Goal: Information Seeking & Learning: Learn about a topic

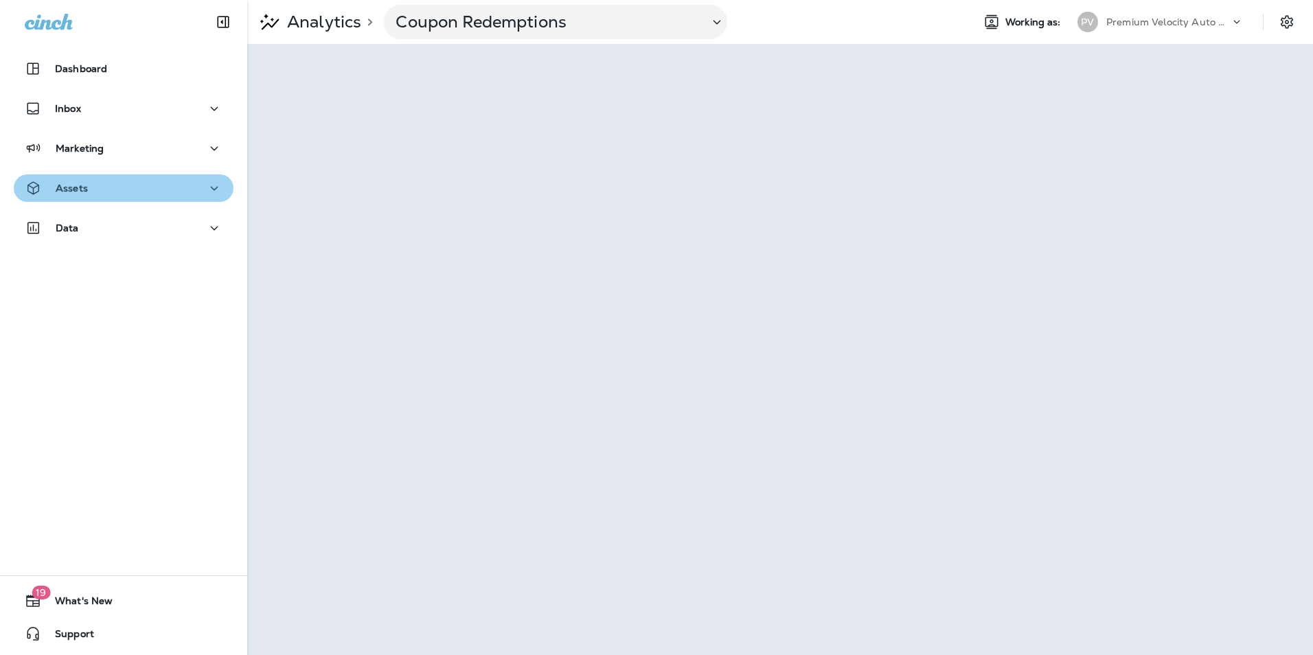
click at [155, 177] on button "Assets" at bounding box center [124, 187] width 220 height 27
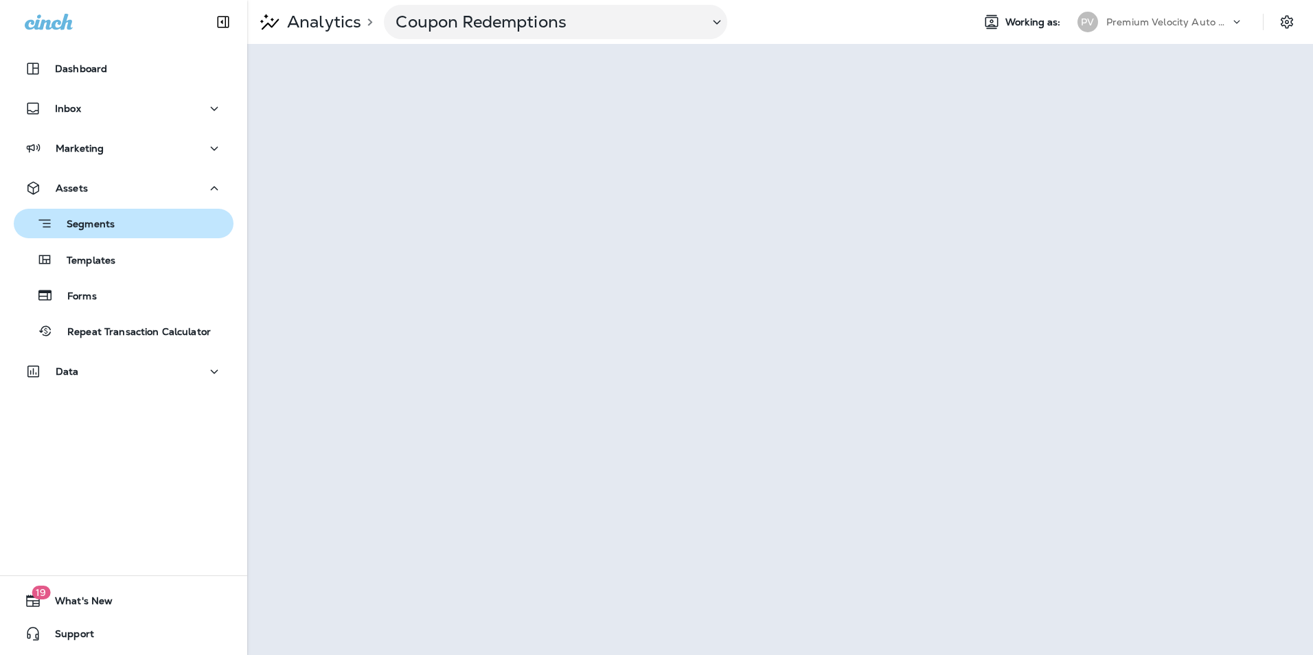
click at [152, 229] on div "Segments" at bounding box center [123, 223] width 209 height 21
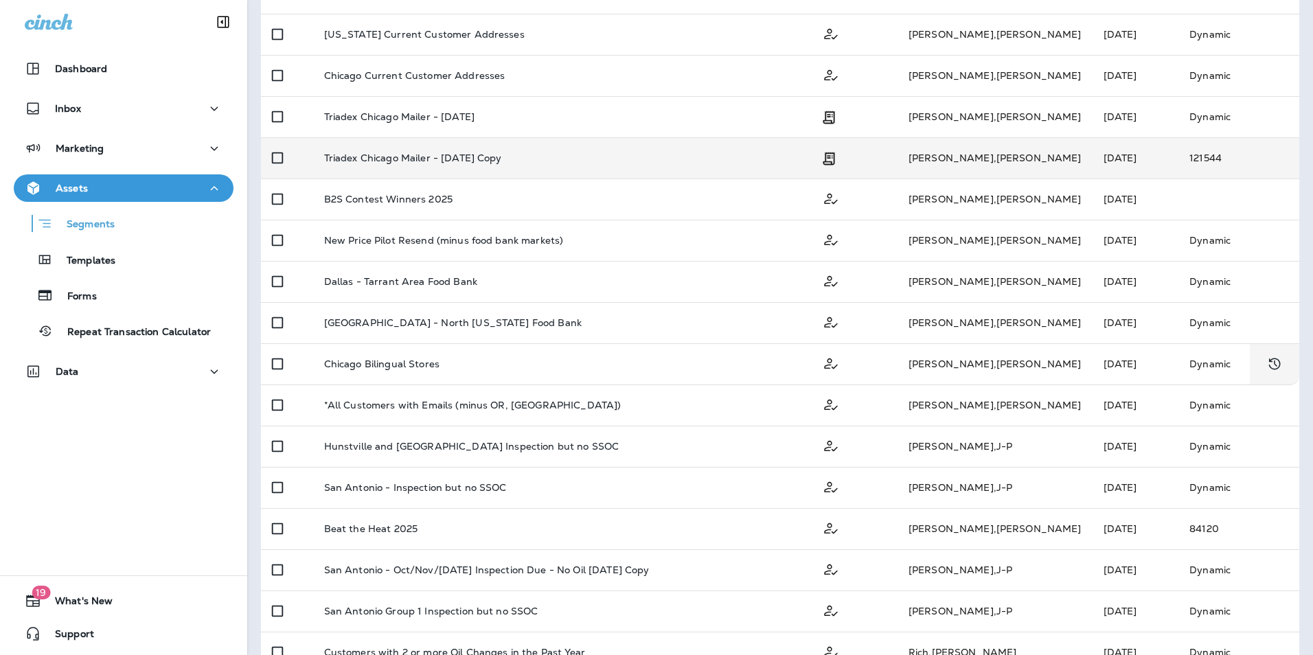
scroll to position [610, 0]
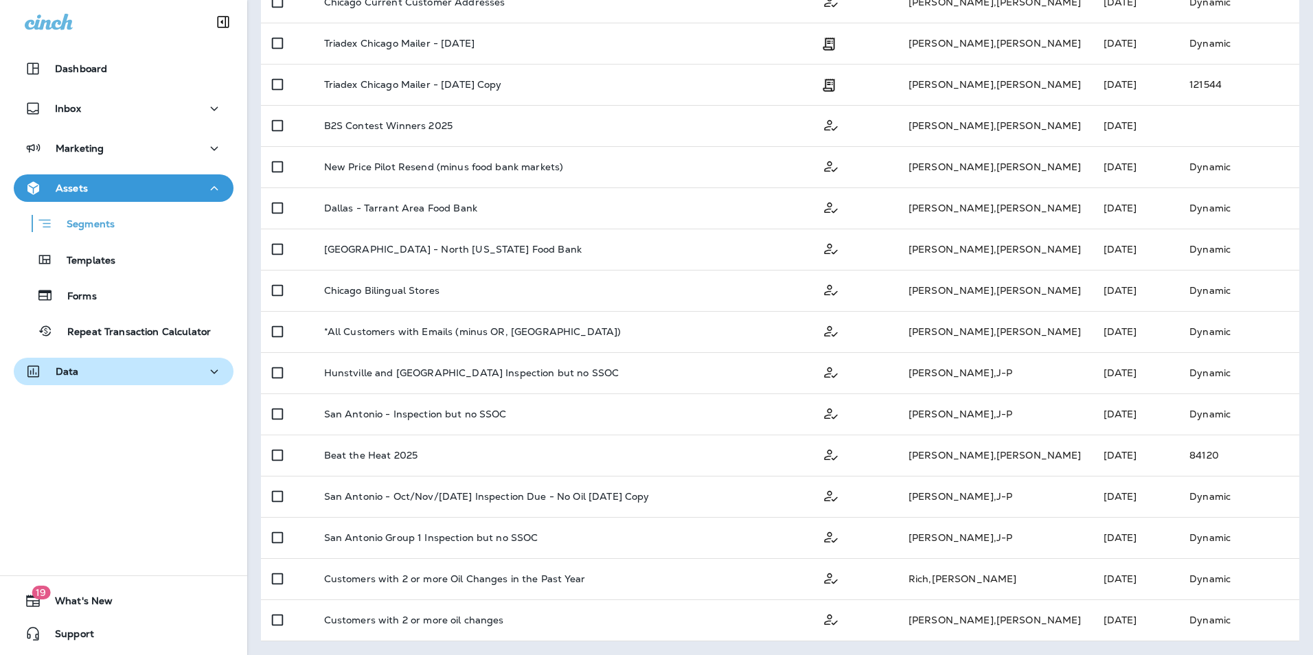
click at [99, 365] on div "Data" at bounding box center [124, 371] width 198 height 17
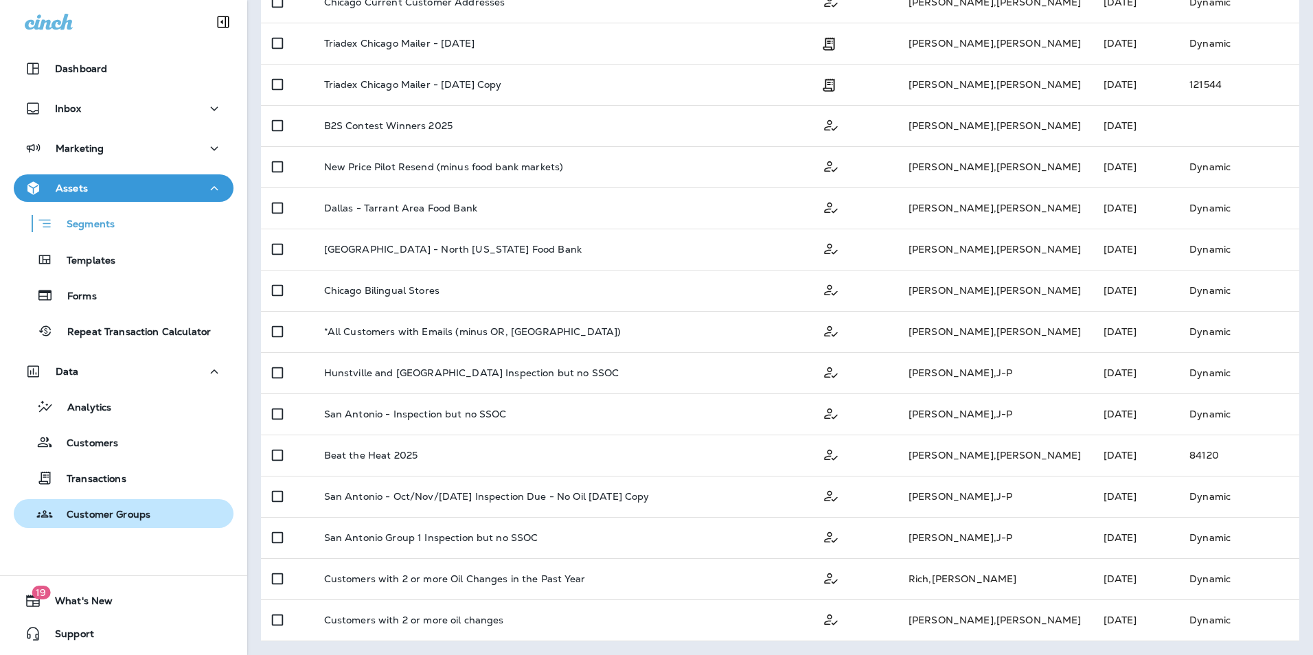
click at [137, 513] on p "Customer Groups" at bounding box center [102, 515] width 98 height 13
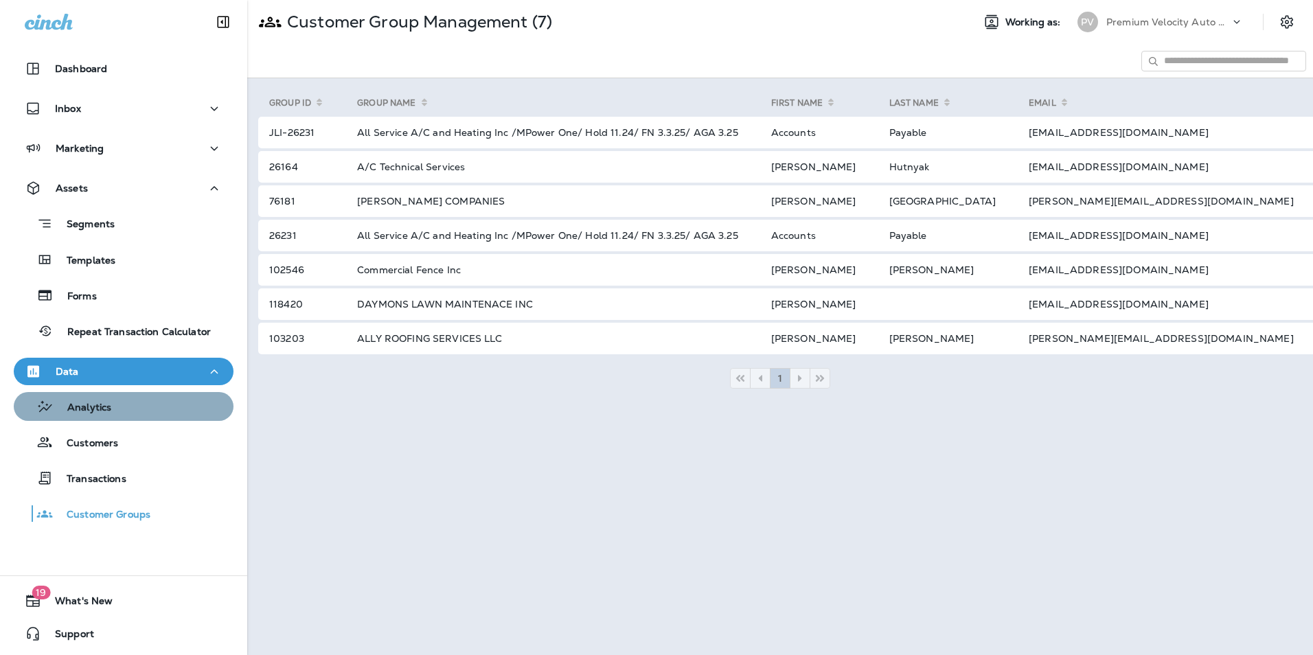
click at [133, 416] on div "Analytics" at bounding box center [123, 406] width 209 height 21
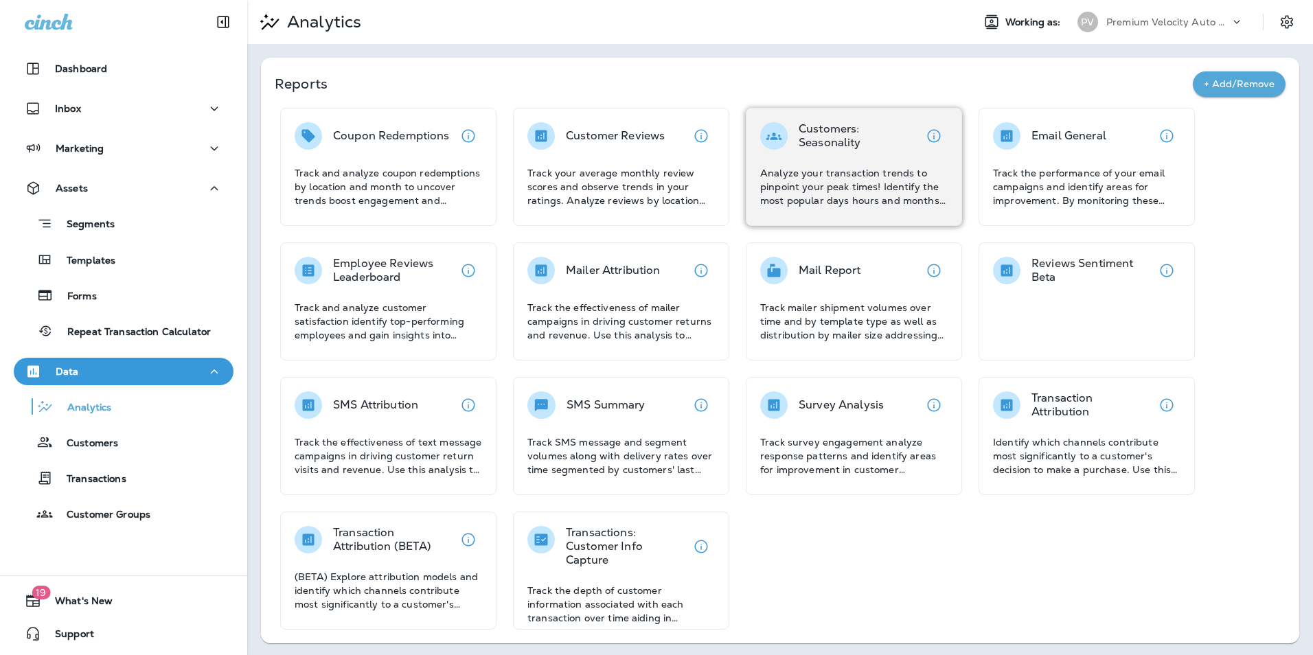
click at [837, 170] on p "Analyze your transaction trends to pinpoint your peak times! Identify the most …" at bounding box center [854, 186] width 188 height 41
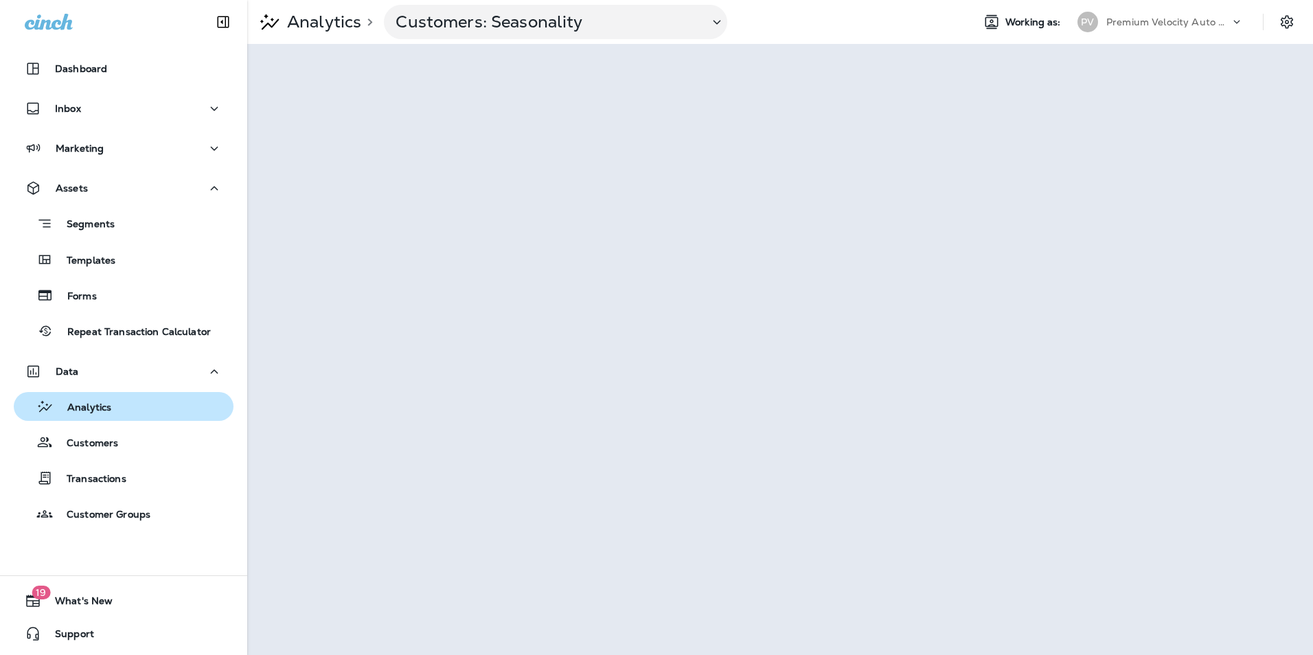
click at [119, 413] on div "Analytics" at bounding box center [123, 406] width 209 height 21
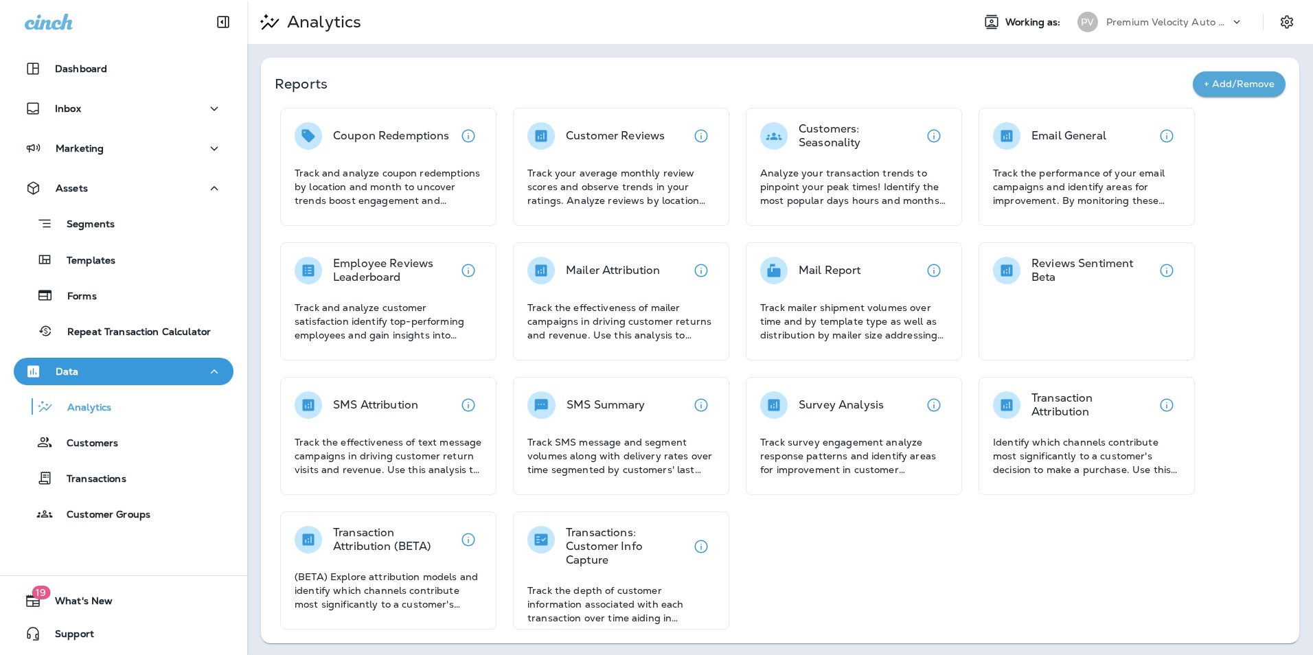
click at [881, 560] on div "Coupon Redemptions Track and analyze coupon redemptions by location and month t…" at bounding box center [780, 369] width 1011 height 522
click at [1224, 80] on button "+ Add/Remove" at bounding box center [1239, 83] width 93 height 25
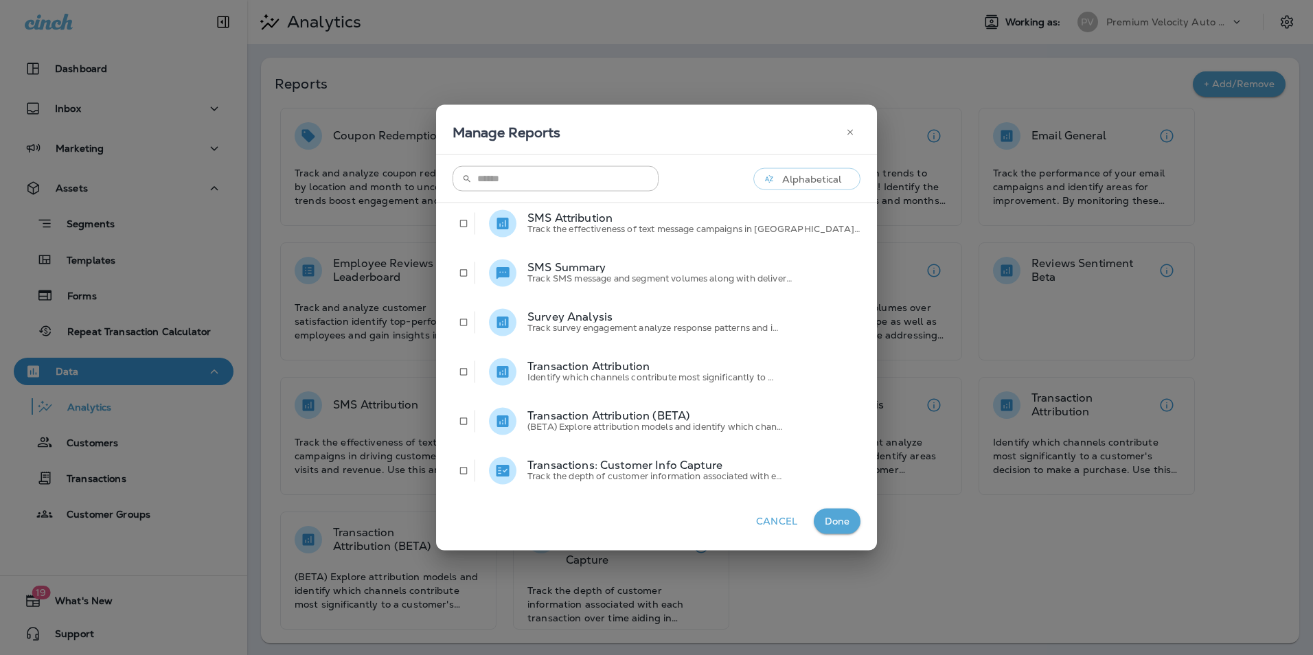
scroll to position [409, 0]
click at [753, 517] on button "Cancel" at bounding box center [777, 521] width 52 height 25
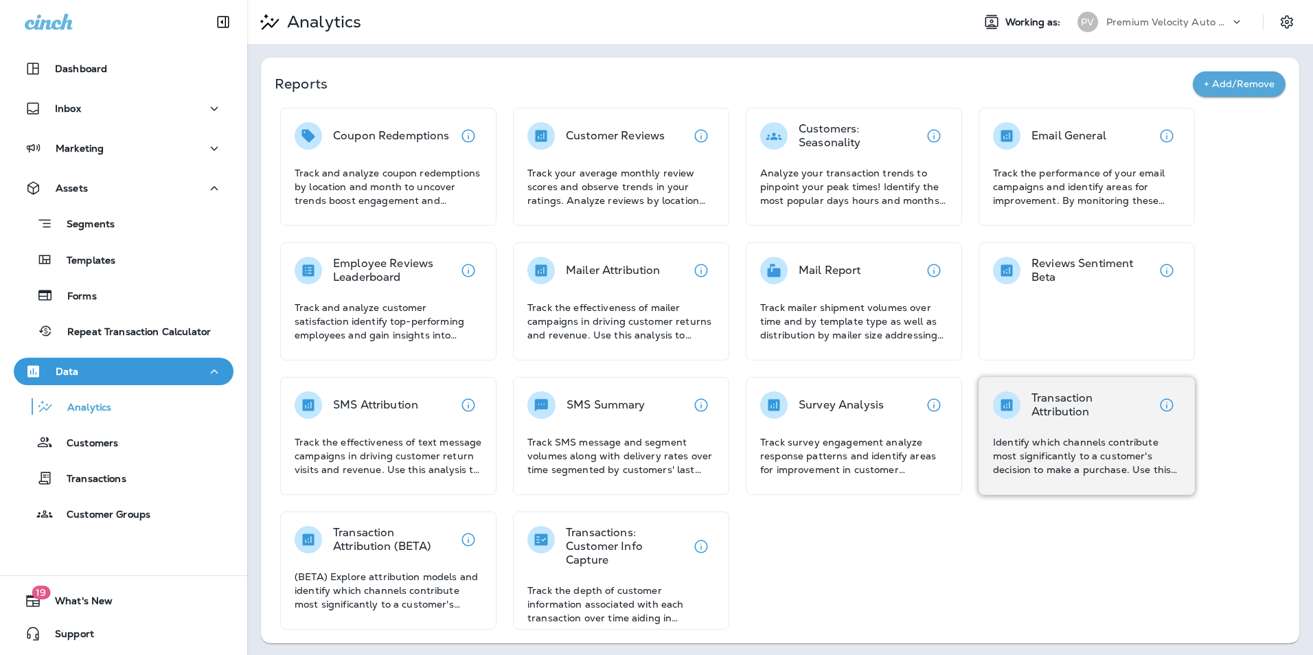
click at [1081, 441] on p "Identify which channels contribute most significantly to a customer's decision …" at bounding box center [1087, 455] width 188 height 41
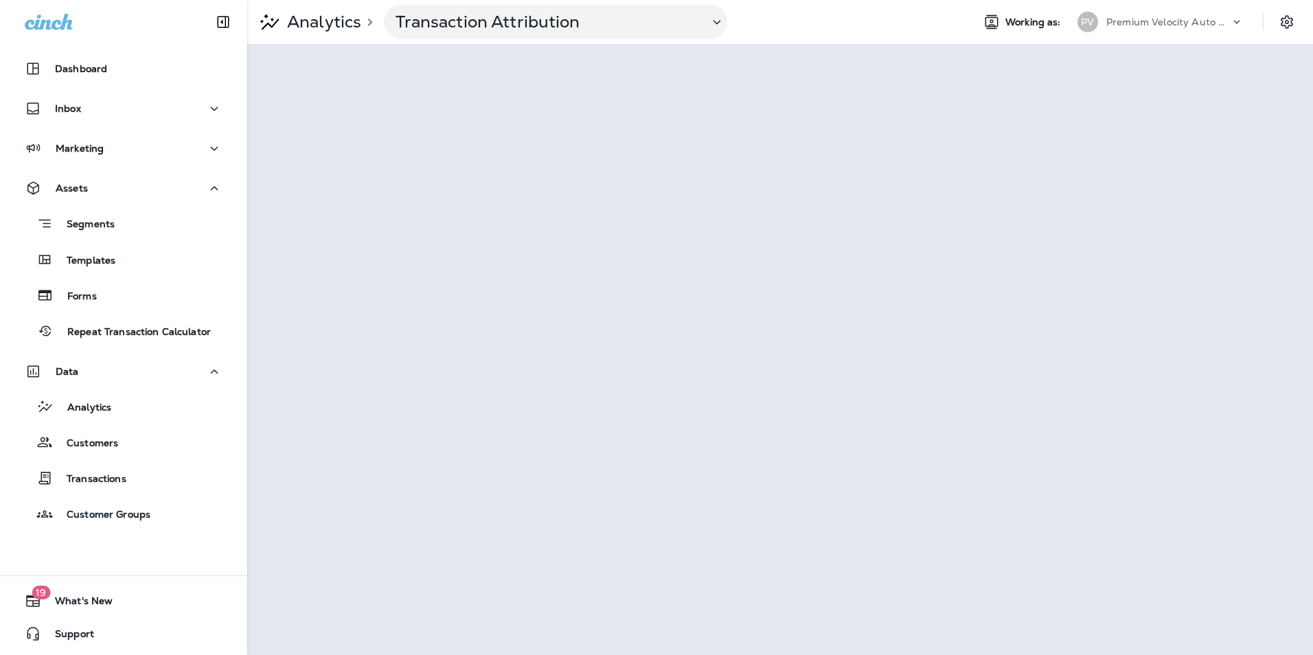
click at [1232, 23] on icon at bounding box center [1237, 22] width 14 height 14
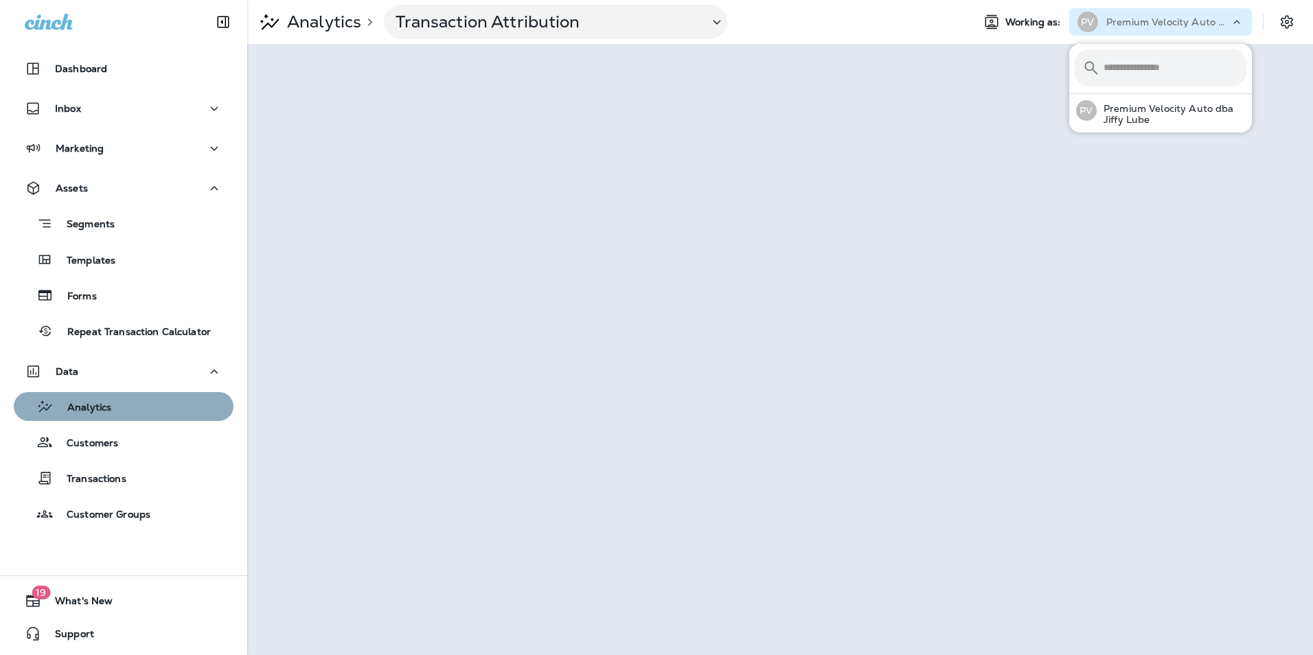
click at [141, 411] on div "Analytics" at bounding box center [123, 406] width 209 height 21
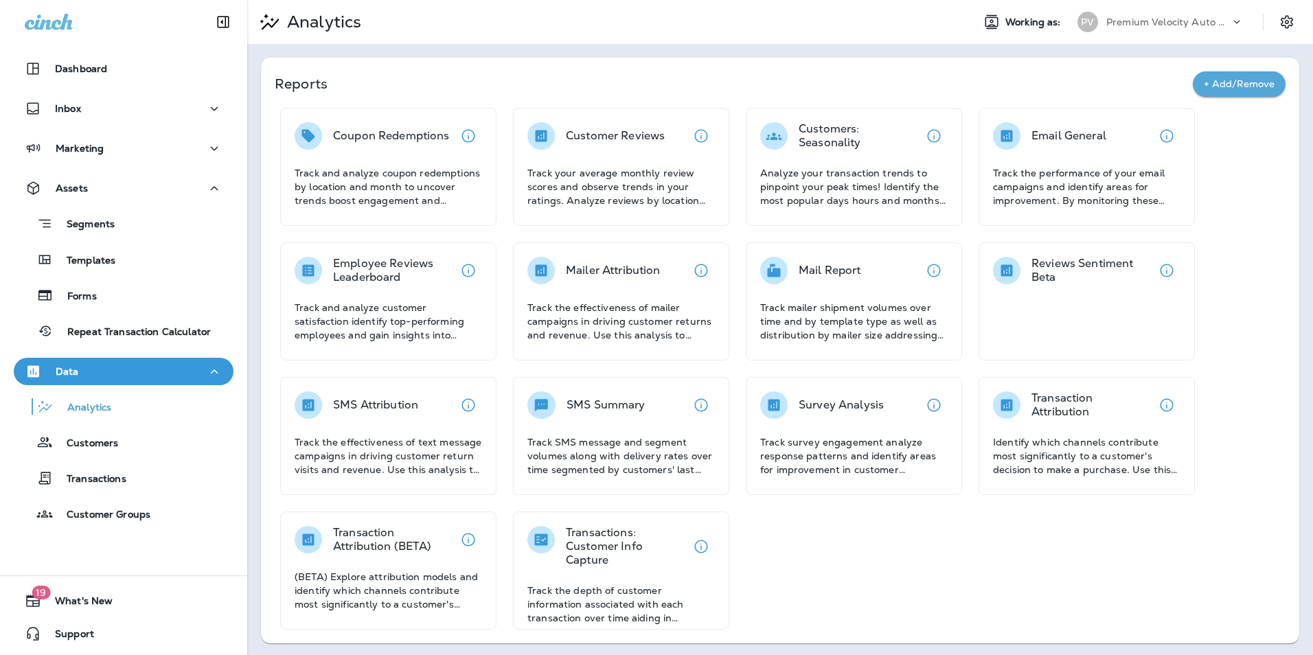
click at [830, 588] on div "Coupon Redemptions Track and analyze coupon redemptions by location and month t…" at bounding box center [780, 369] width 1011 height 522
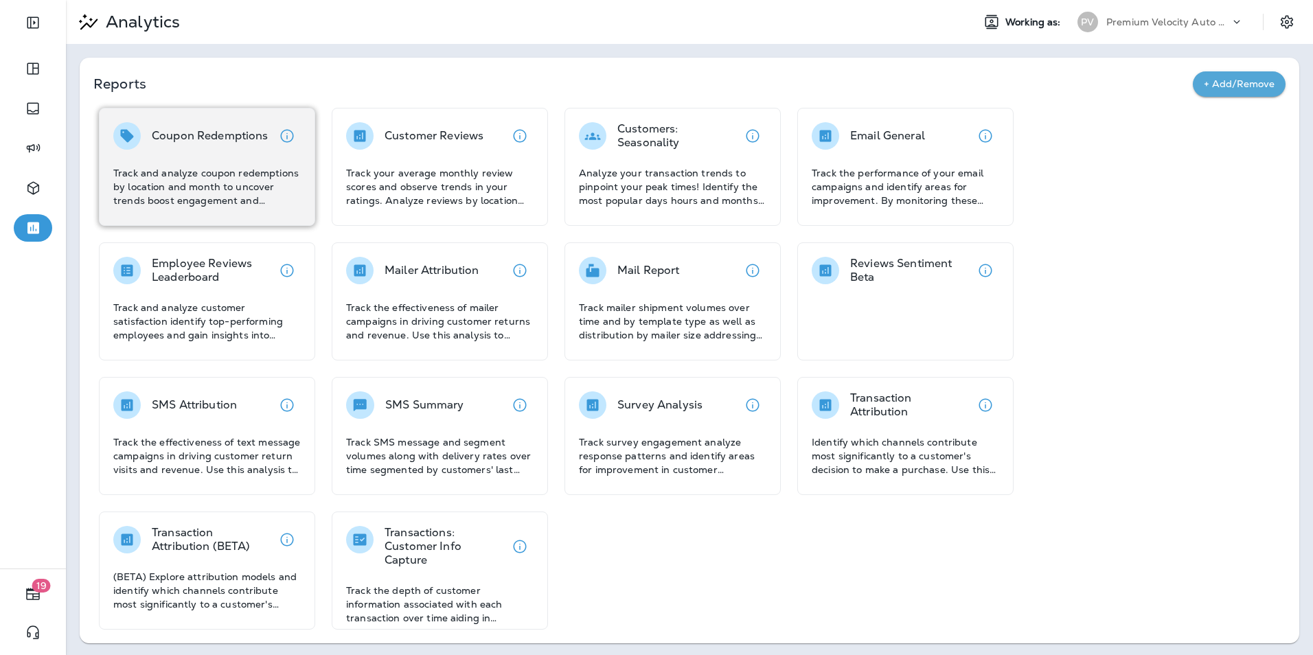
click at [247, 138] on p "Coupon Redemptions" at bounding box center [210, 136] width 117 height 14
